Goal: Task Accomplishment & Management: Manage account settings

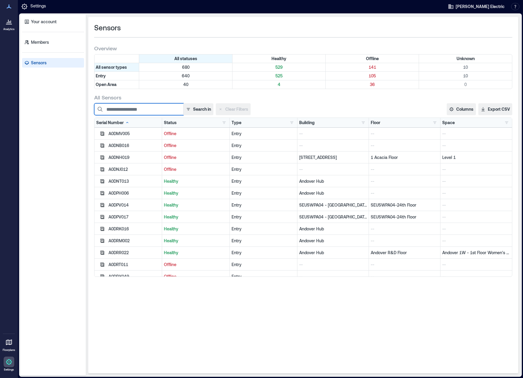
click at [144, 110] on input at bounding box center [138, 109] width 89 height 12
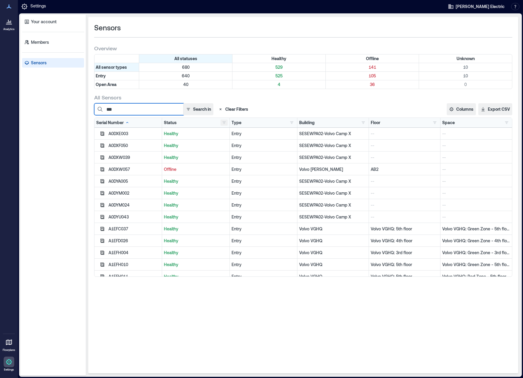
type input "***"
click at [224, 124] on button "button" at bounding box center [223, 123] width 7 height 6
click at [228, 144] on div "Offline 141" at bounding box center [245, 144] width 42 height 6
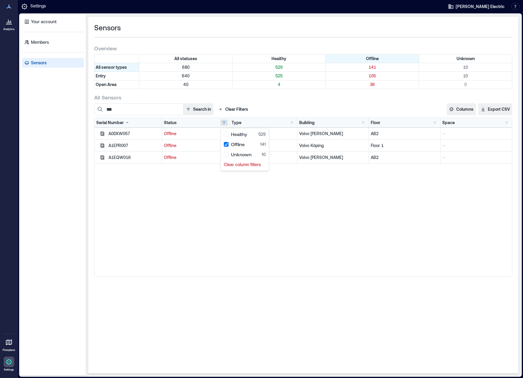
click at [204, 205] on div "A0DXW057 Offline Entry Volvo AB Lundby AB2 -- A1EPR007 Offline Entry Volvo Köpi…" at bounding box center [302, 202] width 417 height 149
click at [103, 158] on icon "button" at bounding box center [102, 157] width 5 height 5
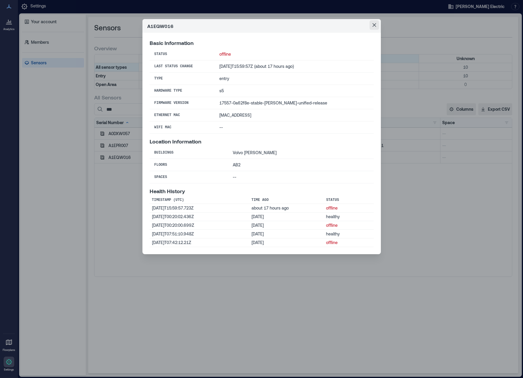
click at [374, 24] on icon "Close" at bounding box center [374, 25] width 4 height 4
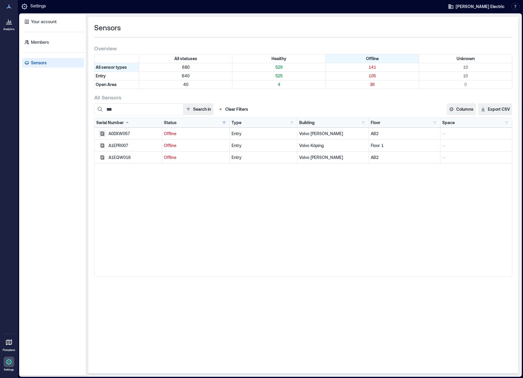
click at [103, 135] on icon "button" at bounding box center [102, 134] width 4 height 4
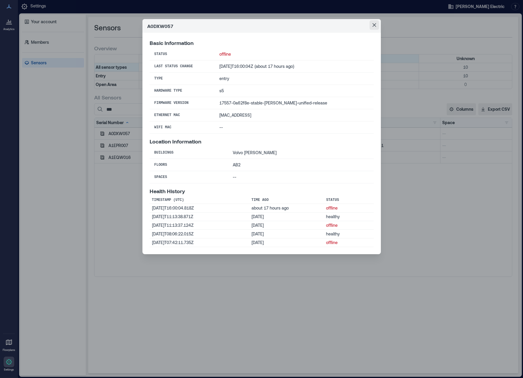
click at [374, 24] on icon "Close" at bounding box center [374, 25] width 4 height 4
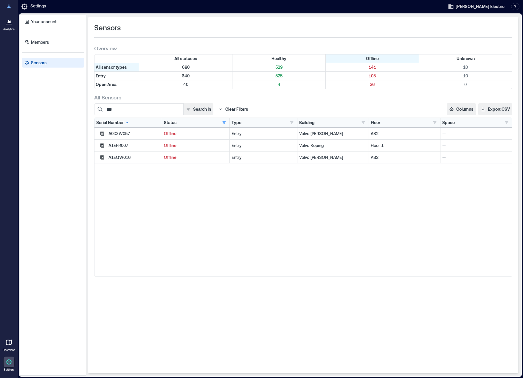
click at [264, 210] on div "A0DXW057 Offline Entry Volvo AB Lundby AB2 -- A1EPR007 Offline Entry Volvo Köpi…" at bounding box center [302, 202] width 417 height 149
